Goal: Information Seeking & Learning: Learn about a topic

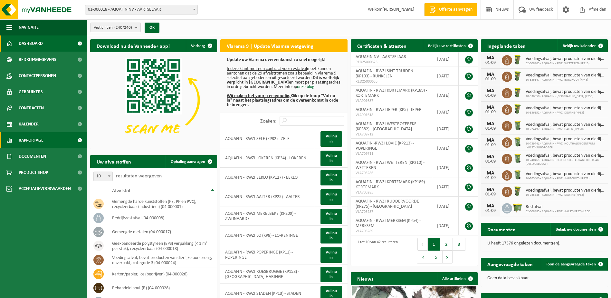
click at [34, 142] on span "Rapportage" at bounding box center [31, 140] width 25 height 16
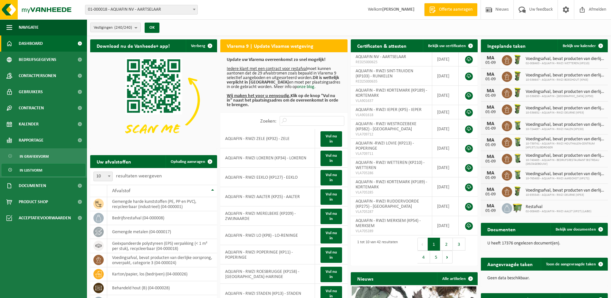
click at [33, 170] on span "In lijstvorm" at bounding box center [31, 170] width 23 height 12
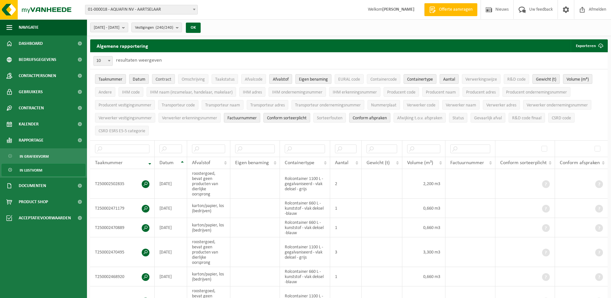
click at [162, 78] on span "Contract" at bounding box center [164, 79] width 16 height 5
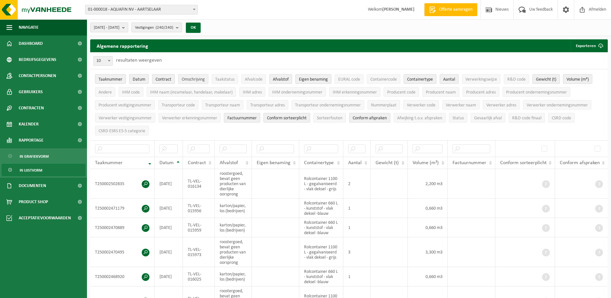
click at [201, 79] on span "Omschrijving" at bounding box center [193, 79] width 23 height 5
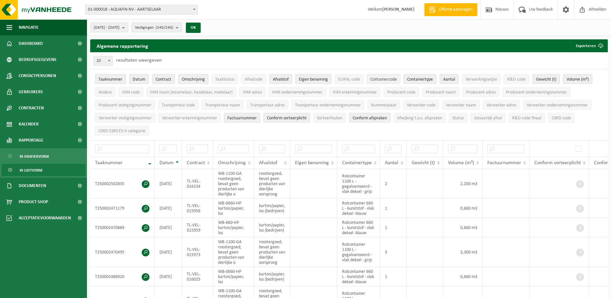
click at [383, 79] on span "Containercode" at bounding box center [384, 79] width 26 height 5
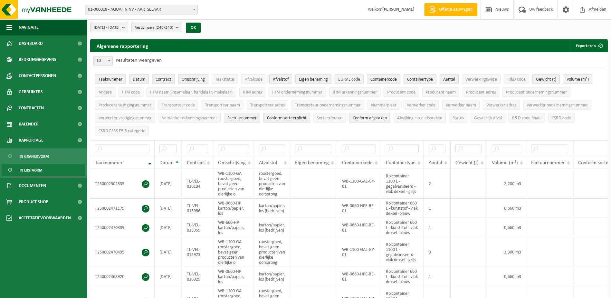
click at [351, 78] on span "EURAL code" at bounding box center [349, 79] width 22 height 5
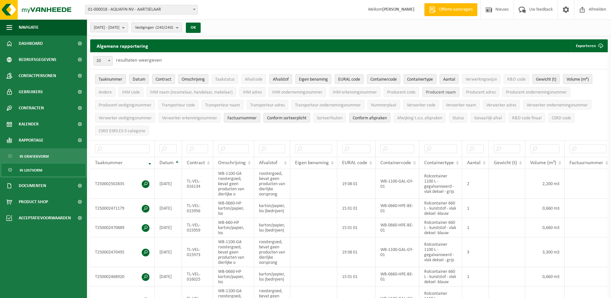
click at [437, 92] on span "Producent naam" at bounding box center [441, 92] width 30 height 5
click at [474, 92] on span "Producent adres" at bounding box center [481, 92] width 30 height 5
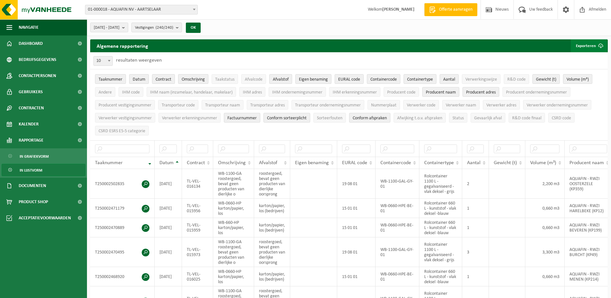
click at [576, 41] on button "Exporteren" at bounding box center [589, 45] width 36 height 13
click at [583, 71] on link "Alle beschikbare kolommen" at bounding box center [578, 71] width 58 height 13
click at [328, 25] on div "2025-04-01 - 2025-09-01 Huidige maand Vorige maand Laatste 6 maanden Huidig jaa…" at bounding box center [349, 27] width 524 height 17
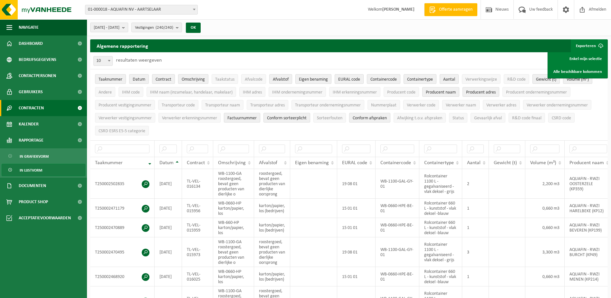
click at [35, 109] on span "Contracten" at bounding box center [31, 108] width 25 height 16
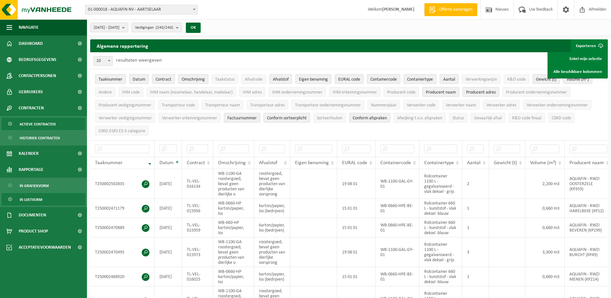
click at [41, 128] on span "Actieve contracten" at bounding box center [38, 124] width 36 height 12
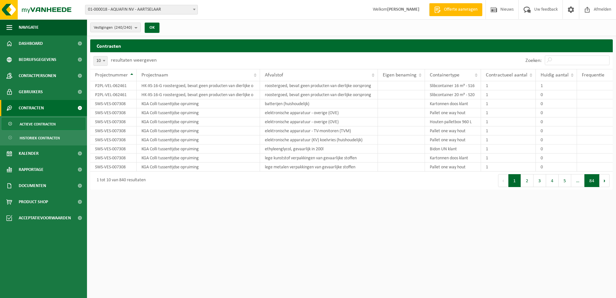
click at [594, 181] on button "84" at bounding box center [591, 180] width 15 height 13
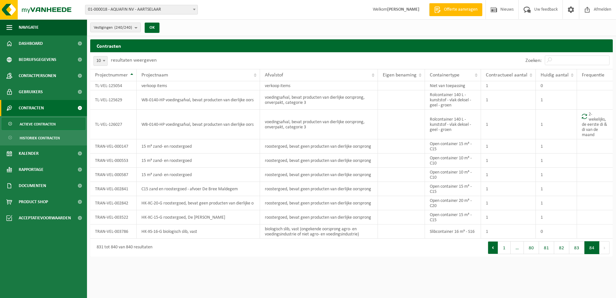
click at [494, 248] on button "Vorige" at bounding box center [493, 247] width 10 height 13
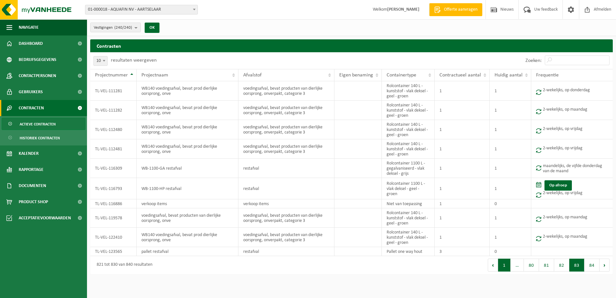
click at [506, 267] on button "1" at bounding box center [504, 264] width 13 height 13
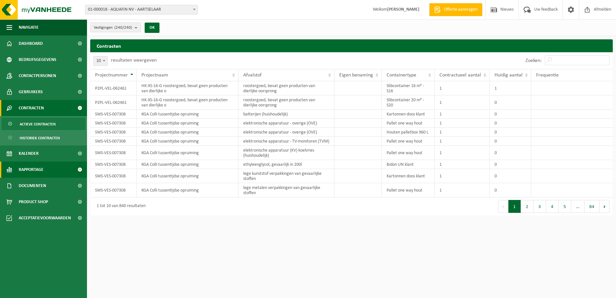
click at [36, 174] on span "Rapportage" at bounding box center [31, 169] width 25 height 16
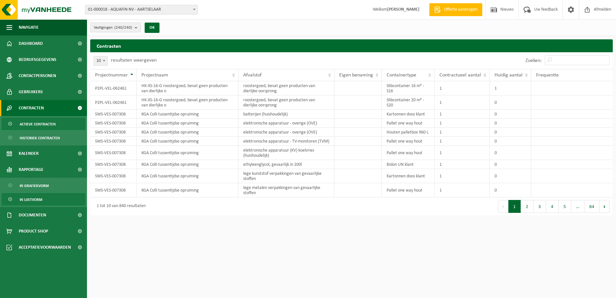
click at [46, 199] on link "In lijstvorm" at bounding box center [44, 199] width 84 height 12
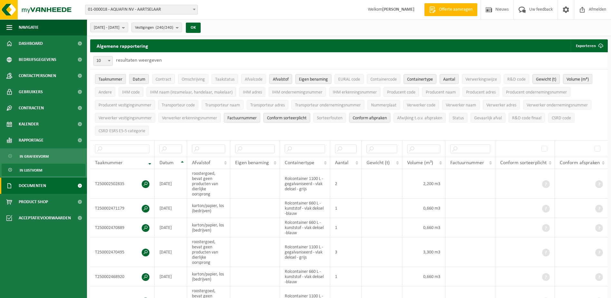
click at [36, 188] on span "Documenten" at bounding box center [32, 186] width 27 height 16
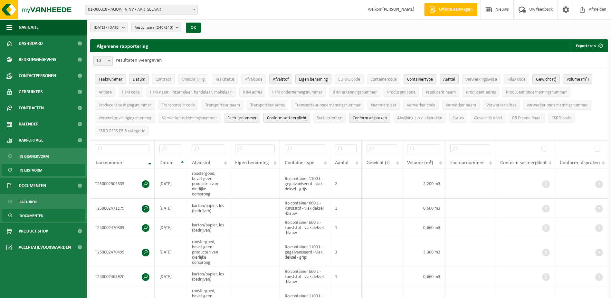
click at [34, 214] on span "Documenten" at bounding box center [32, 215] width 24 height 12
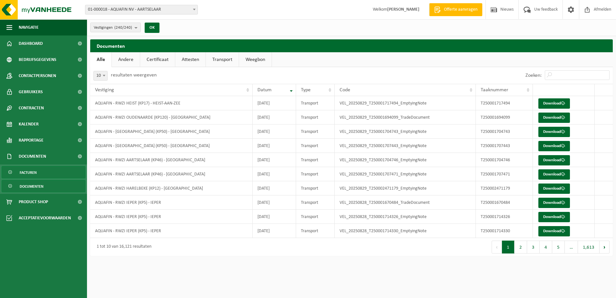
click at [34, 175] on span "Facturen" at bounding box center [28, 172] width 17 height 12
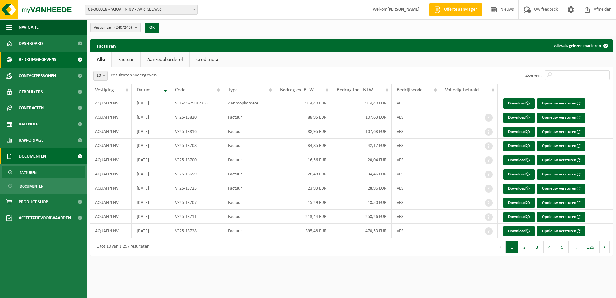
click at [43, 62] on span "Bedrijfsgegevens" at bounding box center [38, 60] width 38 height 16
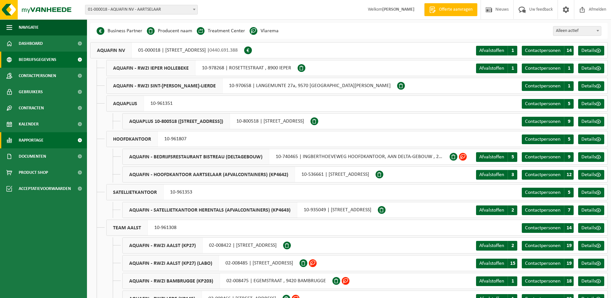
click at [30, 142] on span "Rapportage" at bounding box center [31, 140] width 25 height 16
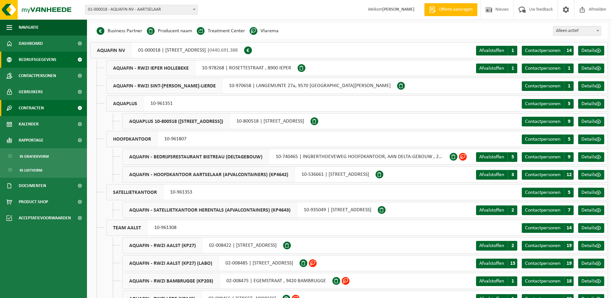
click at [30, 108] on span "Contracten" at bounding box center [31, 108] width 25 height 16
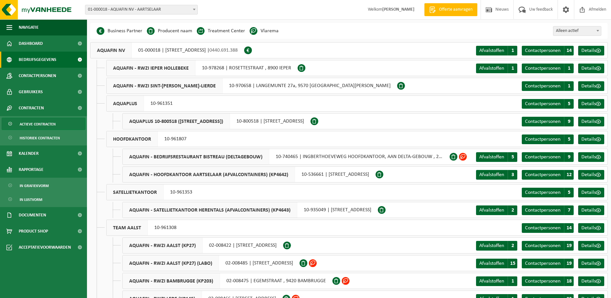
click at [42, 124] on span "Actieve contracten" at bounding box center [38, 124] width 36 height 12
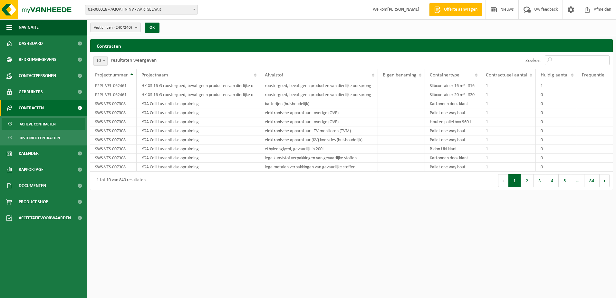
click at [553, 59] on input "Zoeken:" at bounding box center [577, 60] width 65 height 10
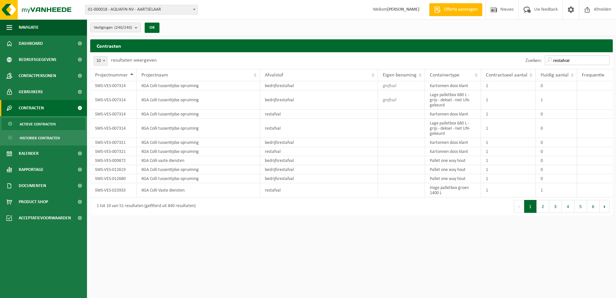
drag, startPoint x: 587, startPoint y: 59, endPoint x: 524, endPoint y: 61, distance: 63.2
click at [524, 61] on div "Zoeken: restafval" at bounding box center [567, 60] width 91 height 17
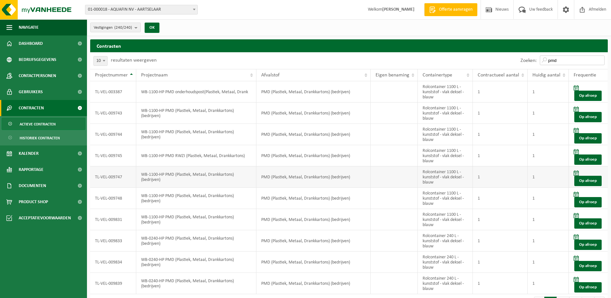
type input "pmd"
